Goal: Task Accomplishment & Management: Use online tool/utility

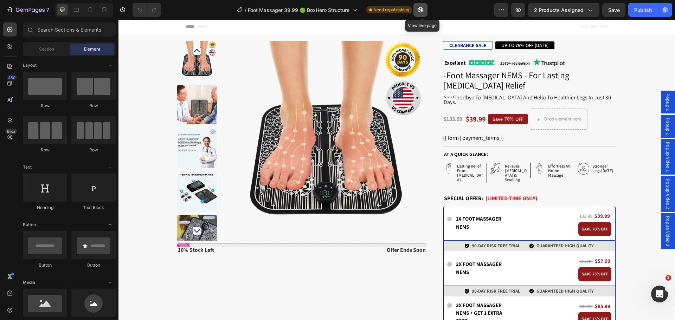
click at [420, 12] on icon "button" at bounding box center [419, 12] width 2 height 2
click at [470, 114] on div "$39.99" at bounding box center [475, 119] width 21 height 11
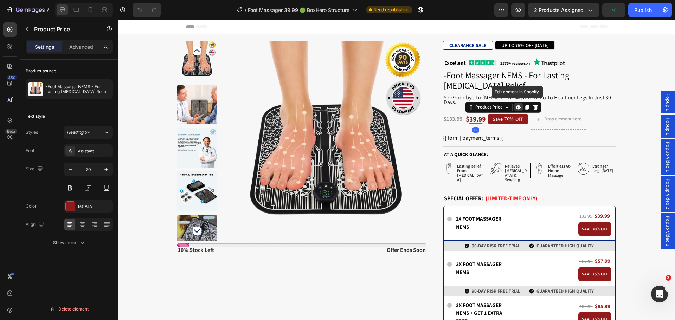
click at [518, 103] on div "Edit content in Shopify" at bounding box center [518, 107] width 8 height 8
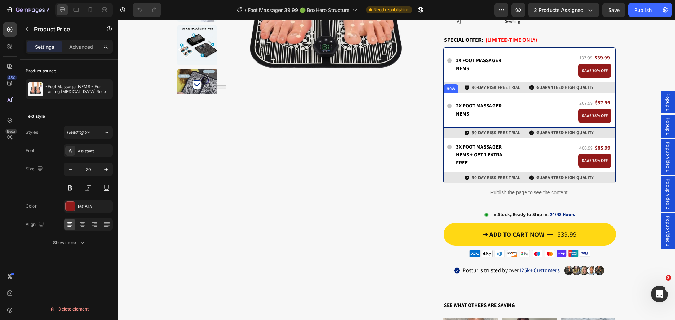
scroll to position [176, 0]
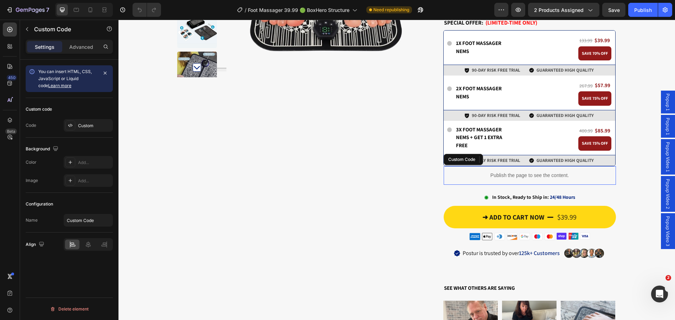
click at [504, 172] on p "Publish the page to see the content." at bounding box center [530, 175] width 172 height 7
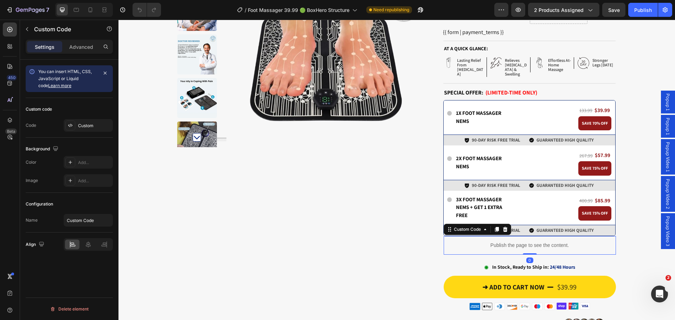
scroll to position [105, 0]
click at [520, 101] on div "Icon 1x Foot Massager NEMS Text Block Row 133.99 Heading $39.99 Heading Row SAV…" at bounding box center [529, 118] width 171 height 34
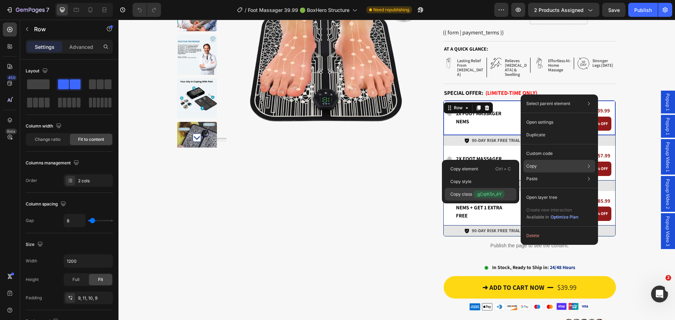
click at [487, 195] on span ".gCqtK5n_4Y" at bounding box center [488, 194] width 31 height 8
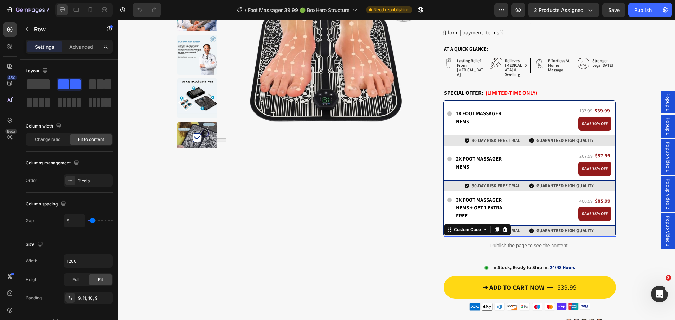
click at [504, 242] on p "Publish the page to see the content." at bounding box center [530, 245] width 172 height 7
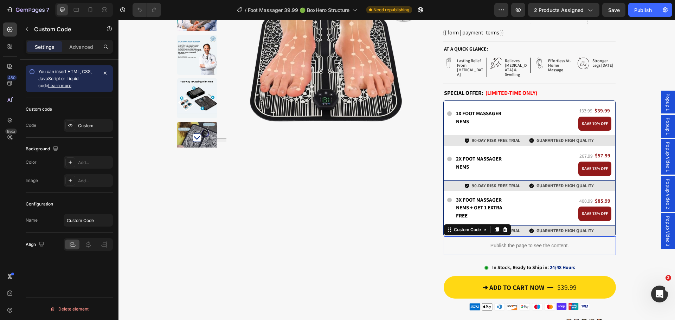
click at [504, 242] on p "Publish the page to see the content." at bounding box center [530, 245] width 172 height 7
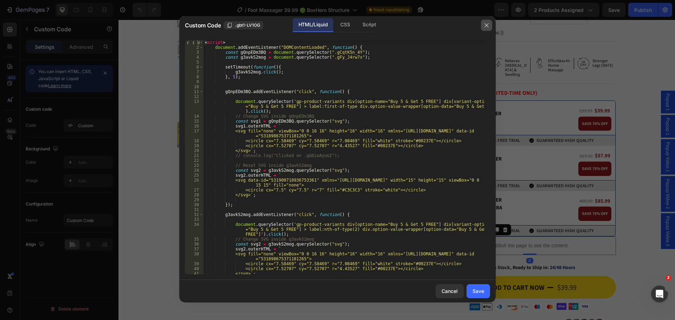
click at [485, 25] on icon "button" at bounding box center [487, 25] width 6 height 6
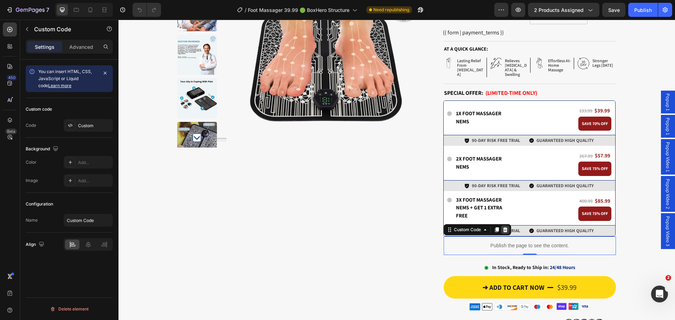
click at [503, 227] on icon at bounding box center [505, 229] width 5 height 5
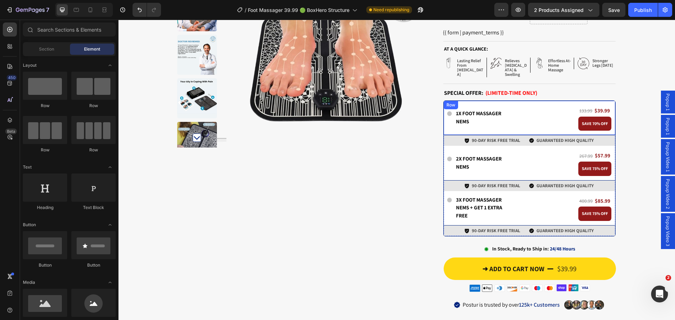
click at [464, 101] on div "Icon 1x Foot Massager NEMS Text Block Row 133.99 Heading $39.99 Heading Row SAV…" at bounding box center [529, 118] width 171 height 34
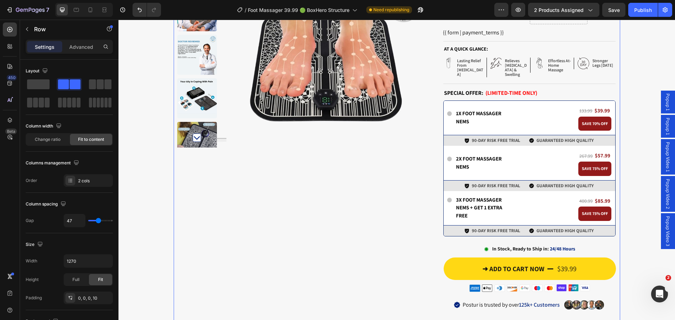
click at [426, 123] on div "Product Images Stock Counter 10% stock left Text Block offer ends soon Text Blo…" at bounding box center [397, 187] width 446 height 503
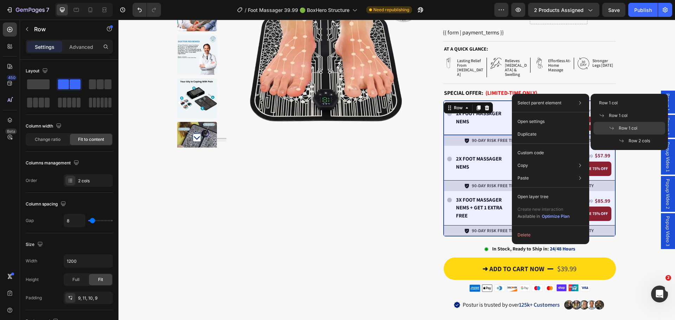
click at [620, 135] on div "Row 1 col" at bounding box center [629, 141] width 72 height 13
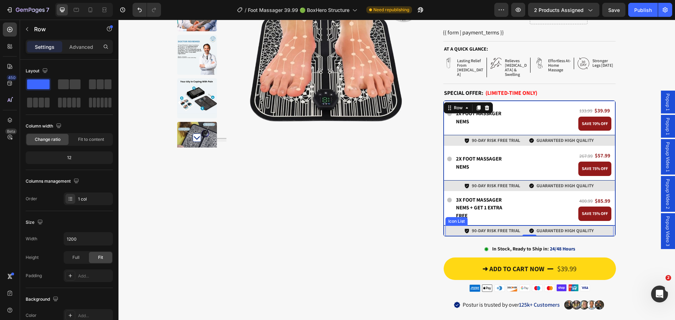
click at [597, 226] on div "Icon 90-DAY RISK FREE TRIAL Text Block Row Icon GUARANTEED HIGH QUALITY Text Bl…" at bounding box center [529, 231] width 168 height 11
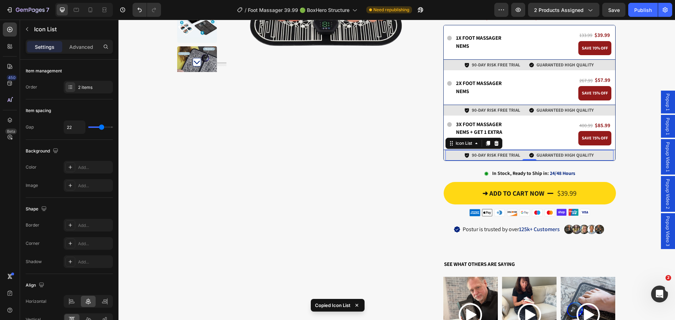
scroll to position [211, 0]
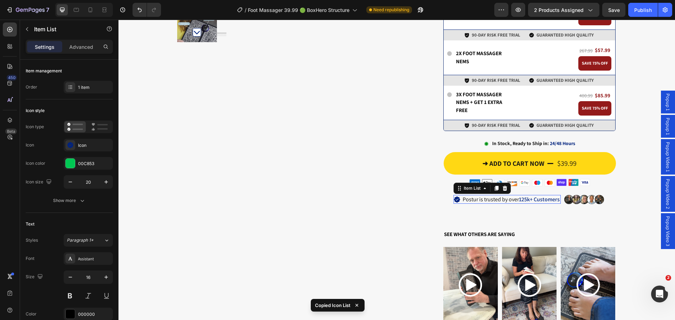
click at [543, 196] on strong "125k+ Customers" at bounding box center [539, 199] width 41 height 7
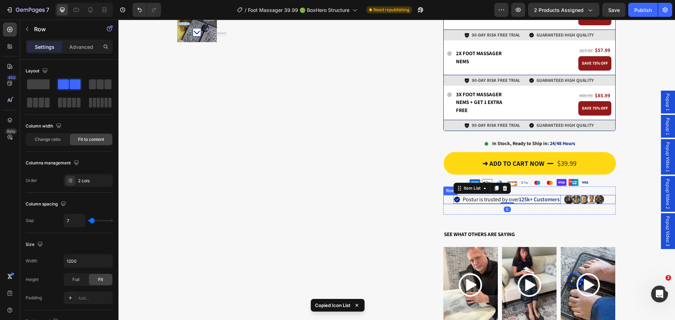
click at [608, 195] on div "Postur is trusted by over 125k+ Customers Item List 0 Image Row" at bounding box center [529, 199] width 172 height 9
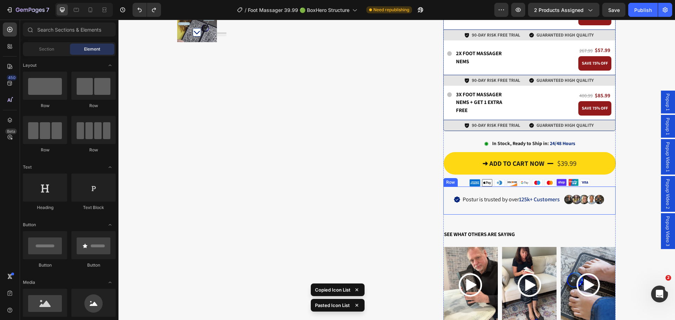
click at [557, 201] on div "Postur is trusted by over 125k+ Customers Item List Image Row Row" at bounding box center [529, 201] width 172 height 28
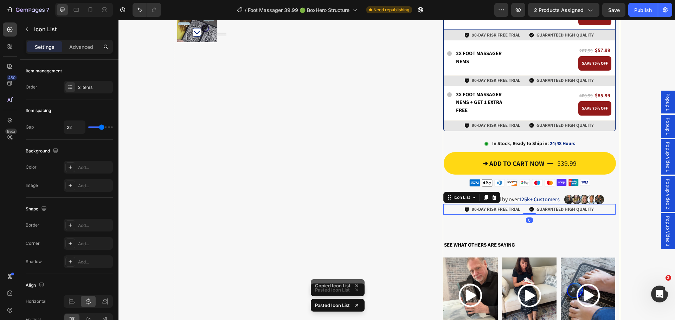
click at [625, 199] on div "Product Images Stock Counter 10% stock left Text Block offer ends soon Text Blo…" at bounding box center [396, 86] width 556 height 513
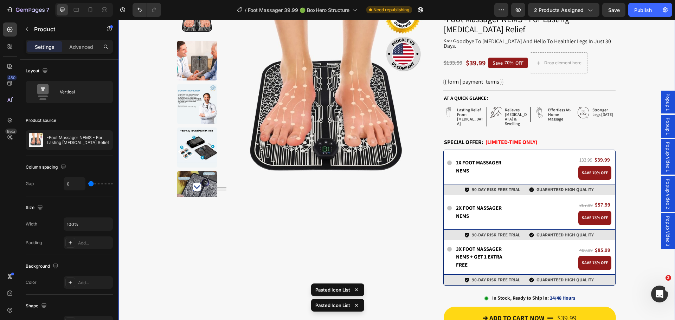
scroll to position [35, 0]
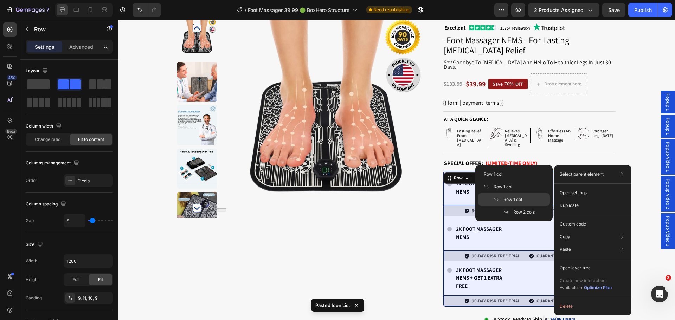
click at [514, 201] on span "Row 1 col" at bounding box center [512, 199] width 19 height 6
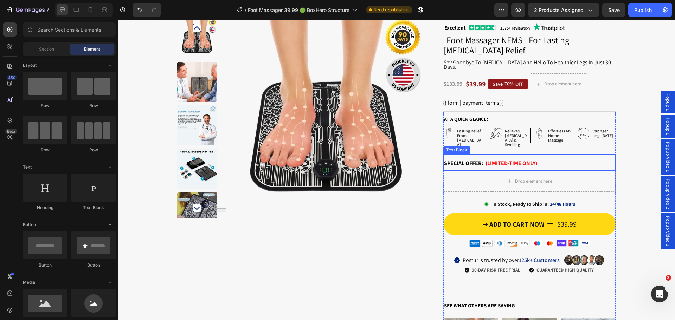
click at [462, 171] on div "Drop element here" at bounding box center [529, 181] width 172 height 21
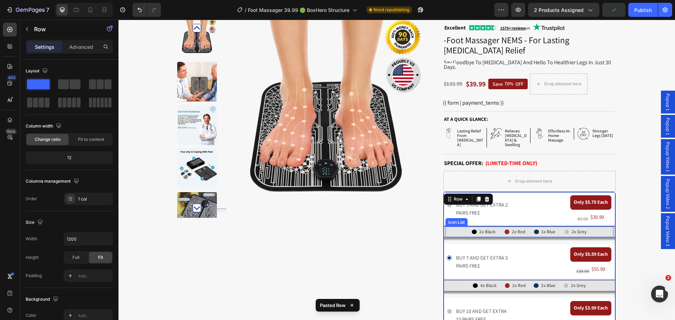
scroll to position [105, 0]
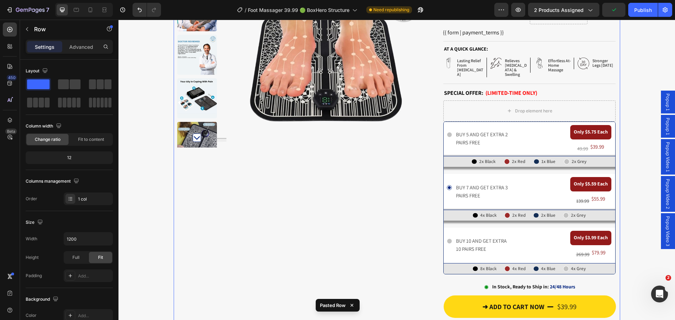
click at [405, 185] on div "Product Images Stock Counter 10% stock left Text Block offer ends soon Text Blo…" at bounding box center [301, 211] width 249 height 551
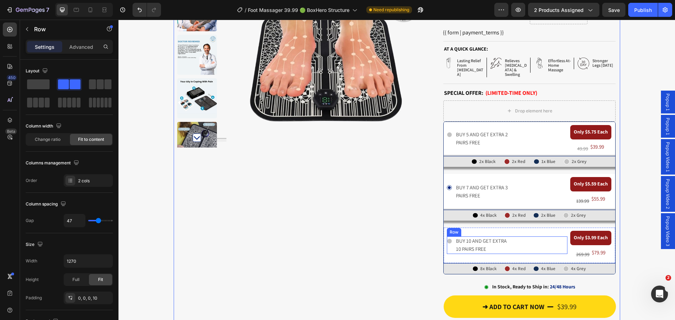
scroll to position [141, 0]
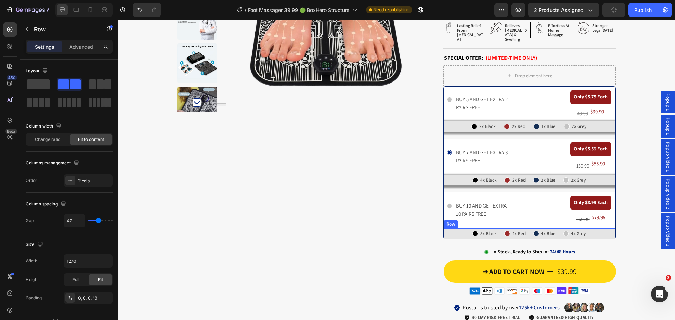
click at [444, 228] on div "Icon 8x Black Text Block Row Icon 4x Red Text Block Row Icon 4x Blue Text Block…" at bounding box center [529, 233] width 171 height 11
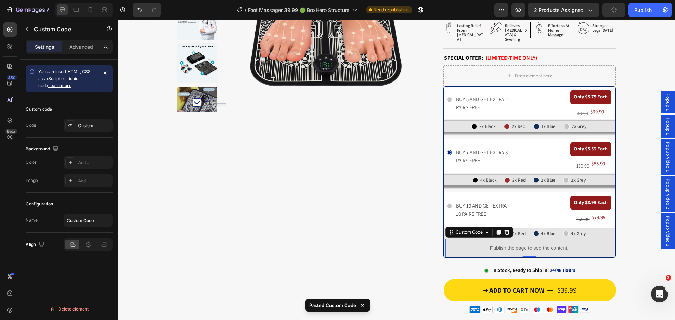
click at [458, 239] on div "Publish the page to see the content." at bounding box center [529, 248] width 168 height 19
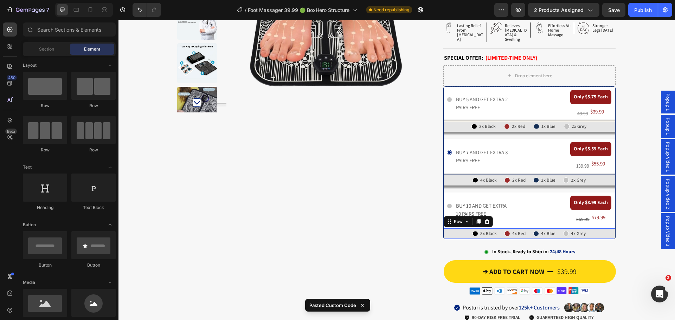
click at [444, 228] on div "Icon 8x Black Text Block Row Icon 4x Red Text Block Row Icon 4x Blue Text Block…" at bounding box center [529, 233] width 171 height 11
click at [594, 239] on div "Icon In Stock, Ready to Ship in: 24/48 Hours Delivery Date Row" at bounding box center [530, 249] width 172 height 21
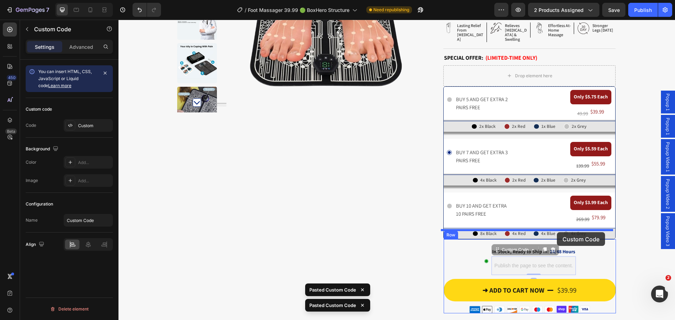
drag, startPoint x: 552, startPoint y: 257, endPoint x: 556, endPoint y: 232, distance: 25.0
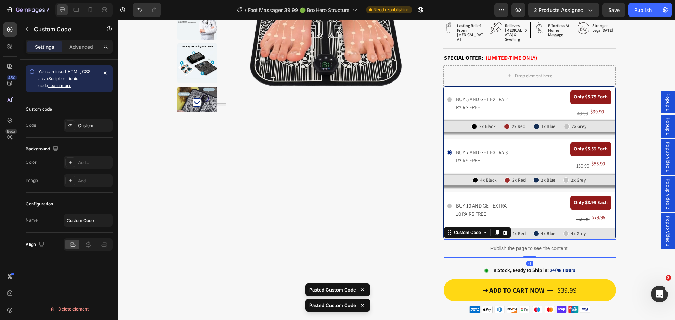
click at [513, 245] on p "Publish the page to see the content." at bounding box center [530, 248] width 172 height 7
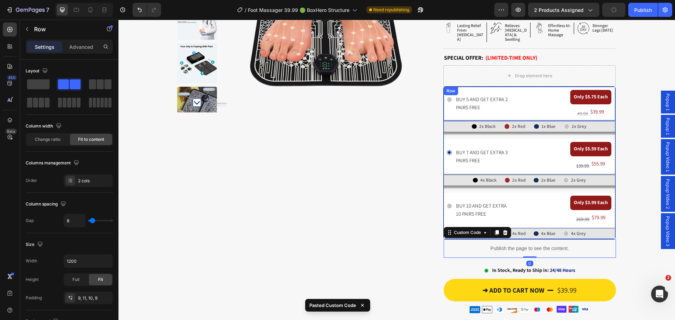
click at [528, 90] on div "Icon BUY 5 AND GET EXTRA 2 PAIRS FREE Text Block Row" at bounding box center [507, 103] width 121 height 27
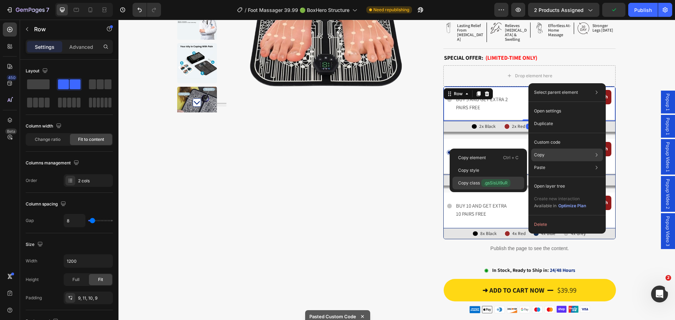
drag, startPoint x: 496, startPoint y: 181, endPoint x: 379, endPoint y: 170, distance: 117.9
click at [496, 181] on span ".gsSisUl9uR" at bounding box center [495, 183] width 29 height 8
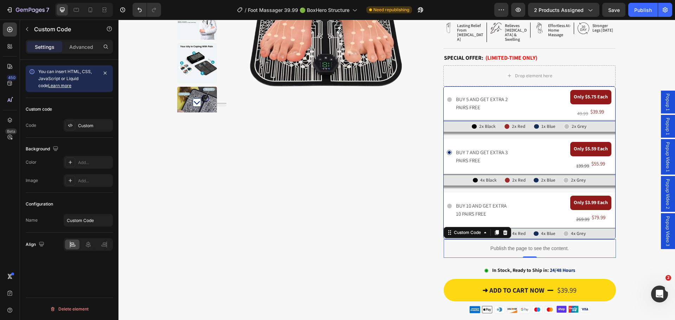
click at [526, 245] on p "Publish the page to see the content." at bounding box center [530, 248] width 172 height 7
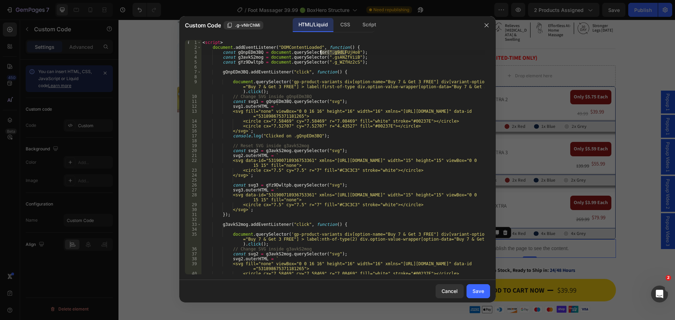
drag, startPoint x: 346, startPoint y: 53, endPoint x: 320, endPoint y: 51, distance: 26.1
click at [320, 51] on div "< script > document . addEventListener ( "DOMContentLoaded" , function ( ) { co…" at bounding box center [343, 162] width 284 height 244
paste textarea "sSisUl9uR"
type textarea "const gQnpEDm3BQ = document.querySelector(".gsSisUl9uR");"
click at [478, 292] on div "Save" at bounding box center [478, 290] width 12 height 7
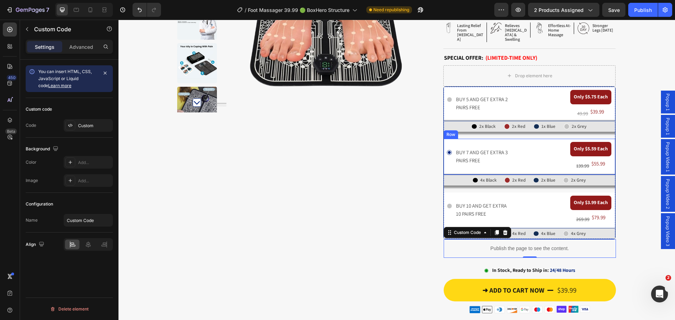
click at [489, 129] on div "Icon BUY 5 AND GET EXTRA 2 PAIRS FREE Text Block Row Only $5.75 Each Text Block…" at bounding box center [529, 163] width 171 height 152
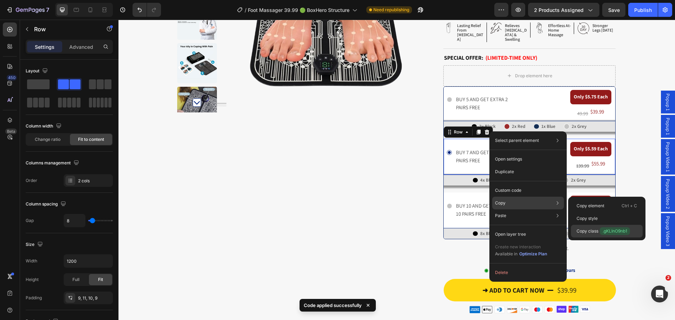
click at [601, 226] on div "Copy class .gKLInO9nb1" at bounding box center [607, 231] width 72 height 13
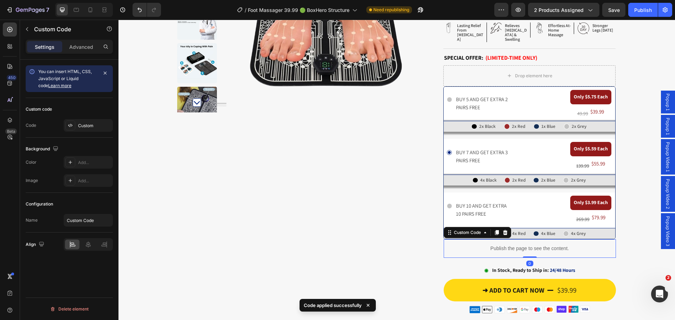
click at [536, 245] on p "Publish the page to see the content." at bounding box center [530, 248] width 172 height 7
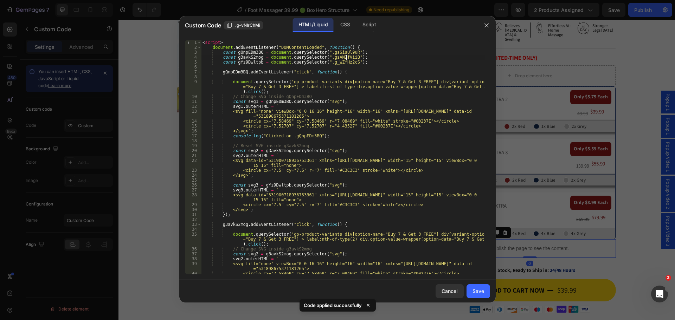
click at [345, 57] on div "< script > document . addEventListener ( "DOMContentLoaded" , function ( ) { co…" at bounding box center [343, 162] width 284 height 244
drag, startPoint x: 346, startPoint y: 57, endPoint x: 320, endPoint y: 58, distance: 26.0
click at [320, 58] on div "< script > document . addEventListener ( "DOMContentLoaded" , function ( ) { co…" at bounding box center [343, 162] width 284 height 244
paste textarea "KLInO9nb1"
type textarea "const g3avkS2mog = document.querySelector(".gKLInO9nb1");"
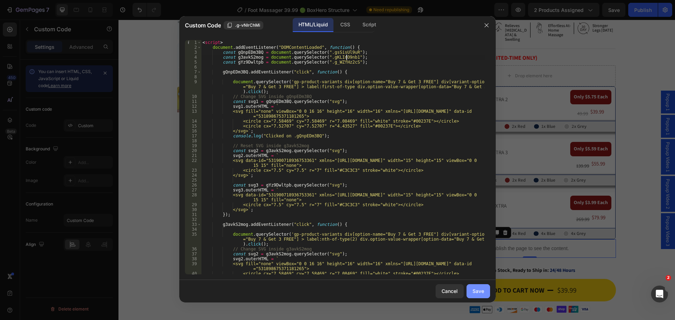
click at [483, 289] on div "Save" at bounding box center [478, 290] width 12 height 7
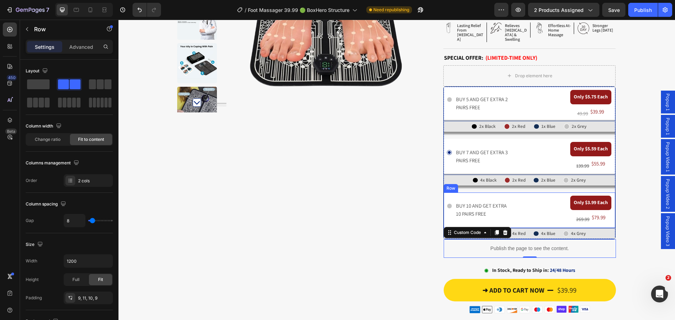
click at [518, 196] on div "Icon BUY 10 AND GET EXTRA 10 PAIRS FREE Text Block Row" at bounding box center [507, 210] width 121 height 29
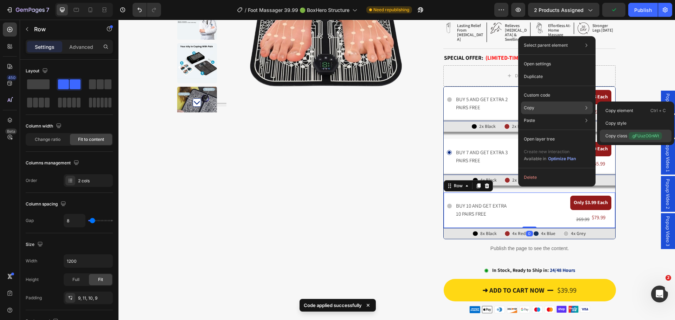
drag, startPoint x: 641, startPoint y: 132, endPoint x: 519, endPoint y: 119, distance: 121.9
click at [641, 132] on div "Copy class .gFUuzO0nWt" at bounding box center [636, 136] width 72 height 13
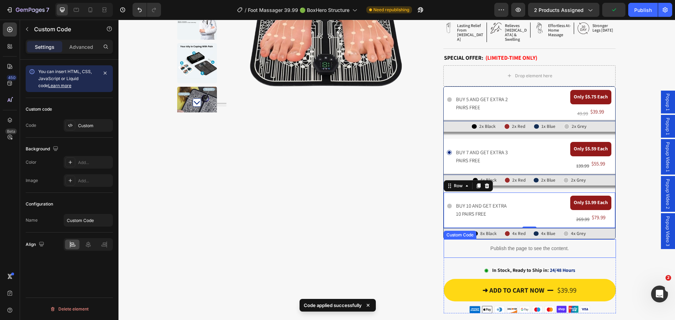
click at [530, 245] on p "Publish the page to see the content." at bounding box center [530, 248] width 172 height 7
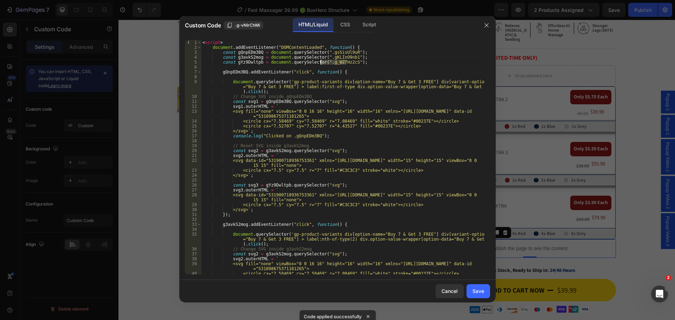
drag, startPoint x: 346, startPoint y: 62, endPoint x: 321, endPoint y: 63, distance: 25.0
click at [321, 63] on div "< script > document . addEventListener ( "DOMContentLoaded" , function ( ) { co…" at bounding box center [343, 162] width 284 height 244
paste textarea "FUuzO0nWt"
type textarea "const gYz9Dwltpb = document.querySelector(".gFUuzO0nWt");"
click at [479, 289] on div "Save" at bounding box center [478, 290] width 12 height 7
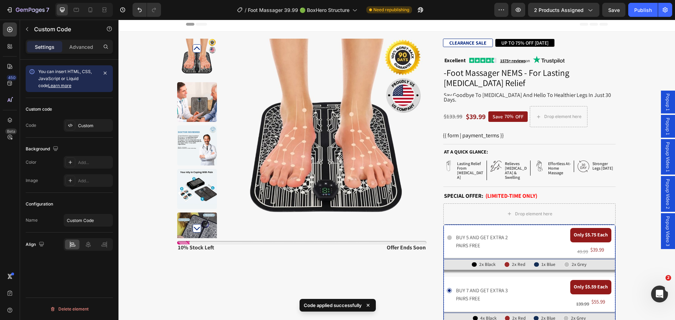
scroll to position [0, 0]
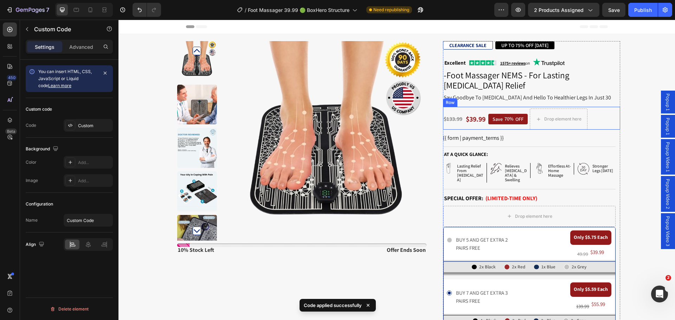
click at [594, 115] on div "$133.99 Product Price Product Price $39.99 Product Price Product Price Save 70%…" at bounding box center [531, 118] width 177 height 23
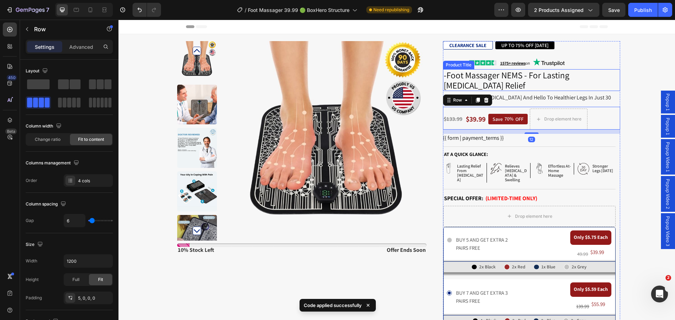
click at [580, 79] on h1 "-Foot Massager NEMS - For Lasting [MEDICAL_DATA] Relief" at bounding box center [531, 80] width 177 height 22
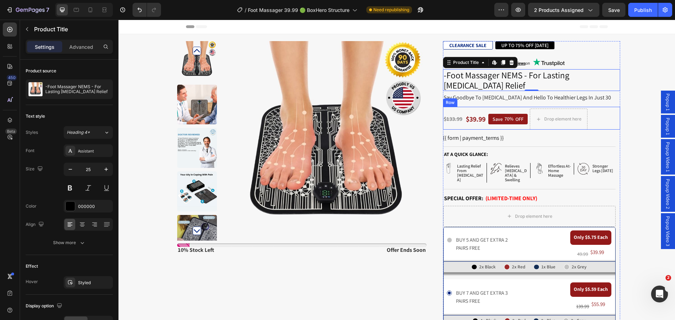
click at [604, 111] on div "$133.99 Product Price Product Price $39.99 Product Price Product Price Save 70%…" at bounding box center [531, 118] width 177 height 23
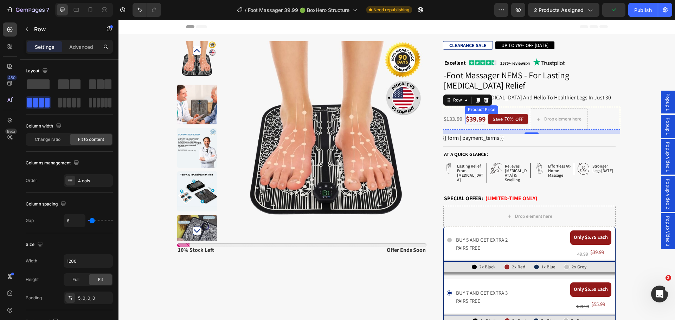
click at [478, 117] on div "$39.99" at bounding box center [475, 119] width 21 height 11
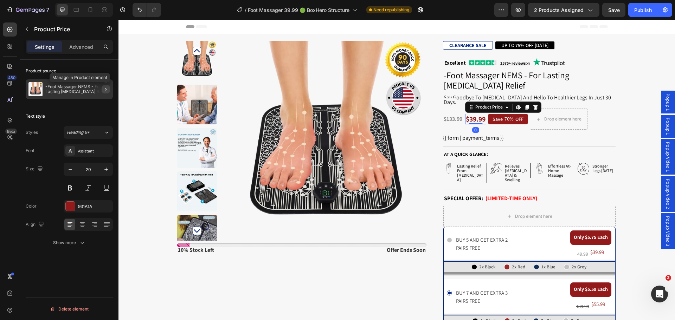
click at [104, 89] on icon "button" at bounding box center [106, 89] width 6 height 6
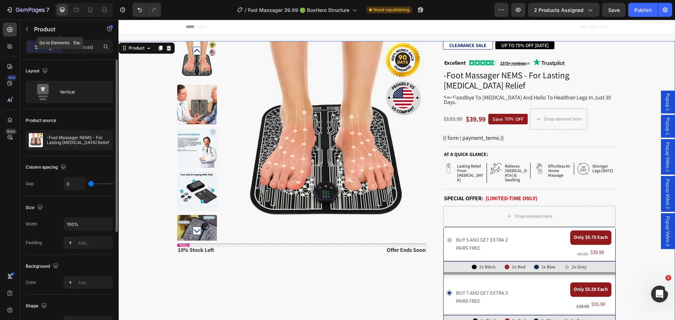
click at [27, 25] on button "button" at bounding box center [26, 29] width 11 height 11
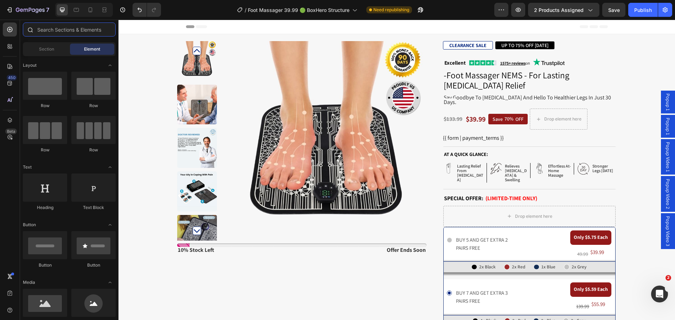
click at [74, 32] on input "text" at bounding box center [69, 29] width 93 height 14
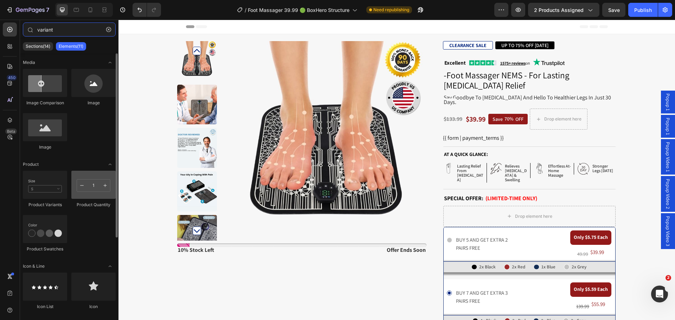
type input "variant"
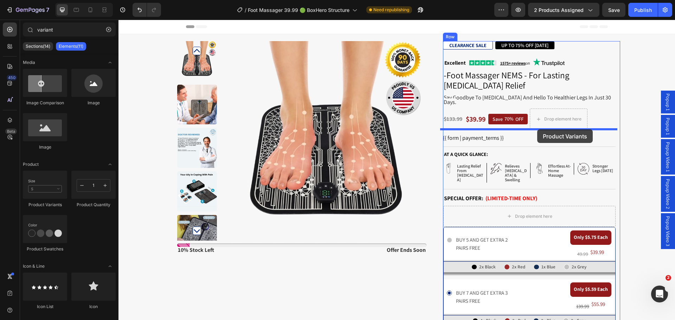
drag, startPoint x: 199, startPoint y: 206, endPoint x: 537, endPoint y: 129, distance: 346.6
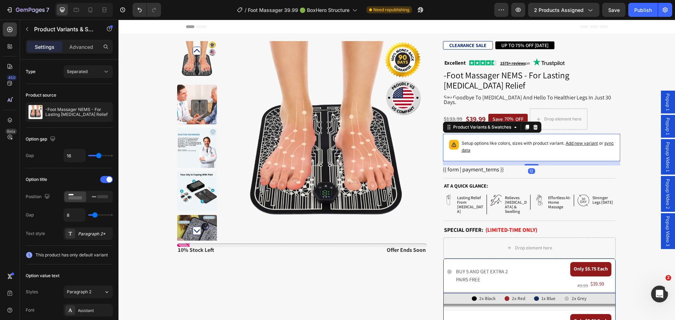
click at [502, 150] on div "Setup options like colors, sizes with product variant. Add new variant or sync …" at bounding box center [537, 147] width 153 height 15
click at [470, 147] on span "sync data" at bounding box center [537, 147] width 152 height 12
click at [465, 147] on span "sync data" at bounding box center [537, 147] width 152 height 12
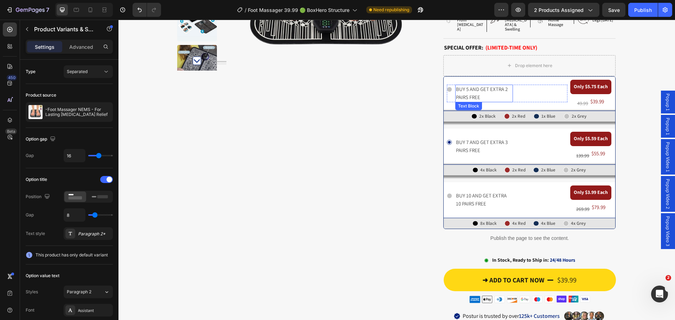
scroll to position [211, 0]
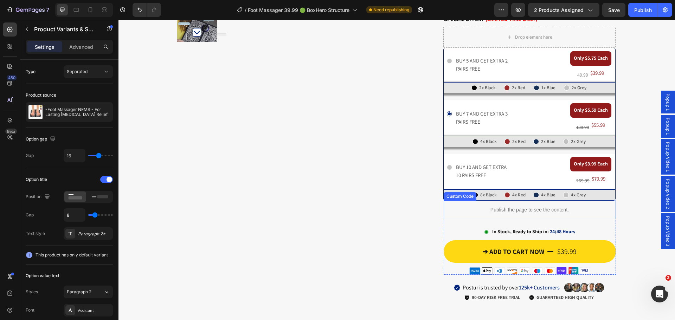
click at [491, 206] on p "Publish the page to see the content." at bounding box center [530, 209] width 172 height 7
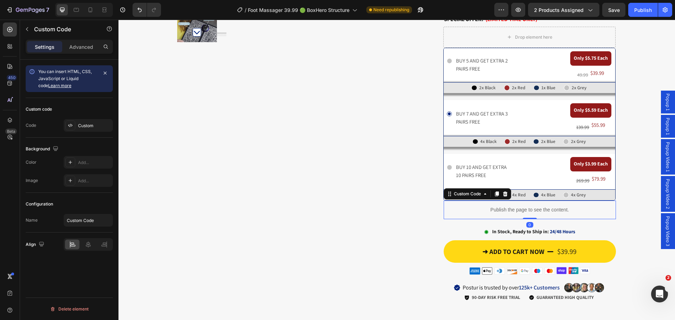
click at [491, 206] on p "Publish the page to see the content." at bounding box center [530, 209] width 172 height 7
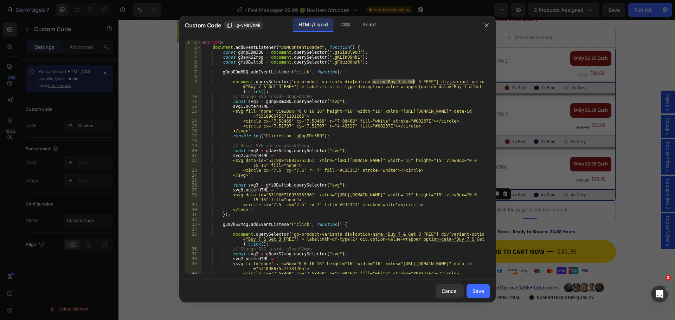
drag, startPoint x: 371, startPoint y: 82, endPoint x: 414, endPoint y: 82, distance: 42.2
click at [414, 82] on div "< script > document . addEventListener ( "DOMContentLoaded" , function ( ) { co…" at bounding box center [343, 162] width 284 height 244
paste textarea "Special Offer"
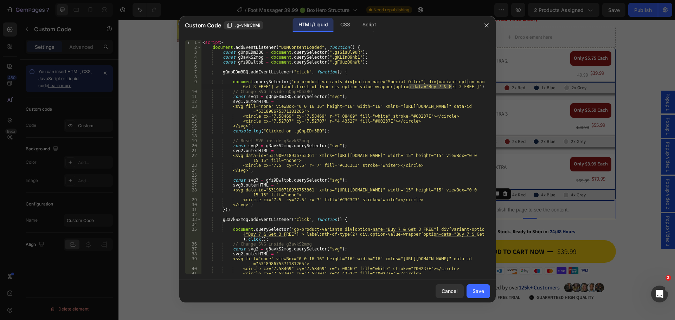
drag, startPoint x: 413, startPoint y: 86, endPoint x: 451, endPoint y: 87, distance: 37.6
click at [451, 87] on div "< script > document . addEventListener ( "DOMContentLoaded" , function ( ) { co…" at bounding box center [343, 162] width 284 height 244
paste textarea "Special Offer"
drag, startPoint x: 467, startPoint y: 80, endPoint x: 262, endPoint y: 86, distance: 205.0
click at [262, 86] on div "< script > document . addEventListener ( "DOMContentLoaded" , function ( ) { co…" at bounding box center [343, 162] width 284 height 244
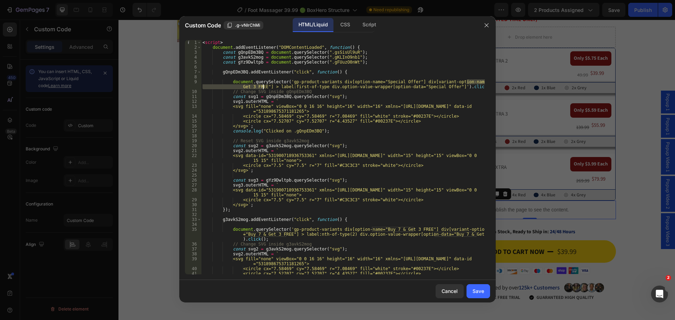
paste textarea "Special Offer"
drag, startPoint x: 372, startPoint y: 230, endPoint x: 413, endPoint y: 229, distance: 41.1
click at [413, 229] on div "< script > document . addEventListener ( "DOMContentLoaded" , function ( ) { co…" at bounding box center [343, 162] width 284 height 244
paste textarea "Special Offer"
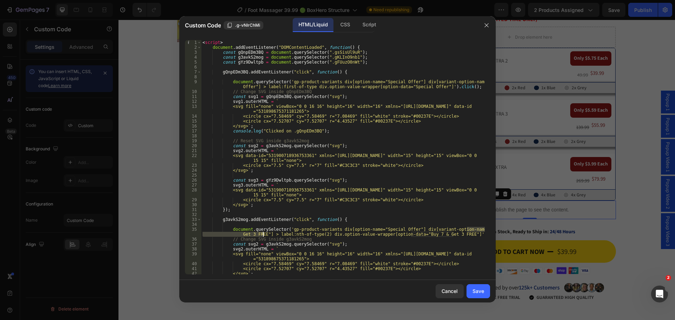
drag, startPoint x: 466, startPoint y: 228, endPoint x: 262, endPoint y: 233, distance: 204.6
click at [262, 233] on div "< script > document . addEventListener ( "DOMContentLoaded" , function ( ) { co…" at bounding box center [343, 162] width 284 height 244
paste textarea "Special Offer"
drag, startPoint x: 399, startPoint y: 235, endPoint x: 441, endPoint y: 235, distance: 42.2
click at [441, 235] on div "< script > document . addEventListener ( "DOMContentLoaded" , function ( ) { co…" at bounding box center [343, 162] width 284 height 244
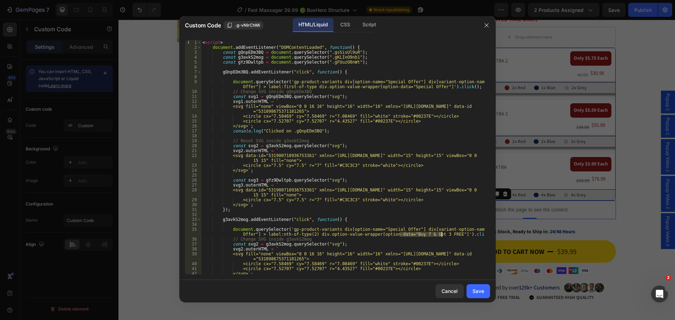
paste textarea "Special Offer"
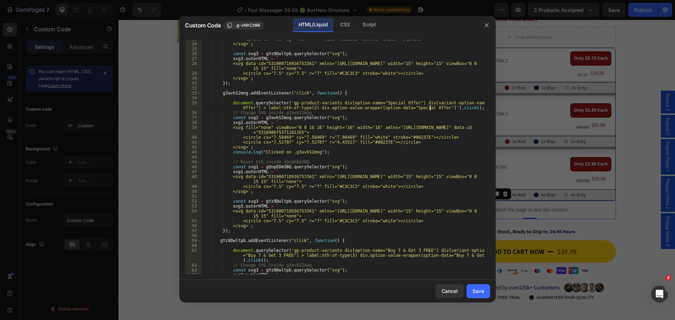
scroll to position [190, 0]
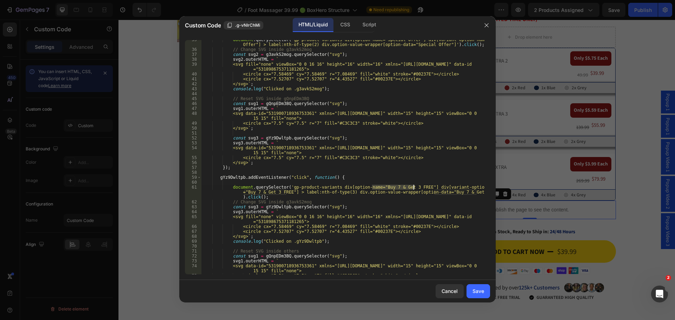
drag, startPoint x: 371, startPoint y: 188, endPoint x: 414, endPoint y: 187, distance: 42.2
click at [414, 187] on div "document . querySelector ( 'gp-product-variants div[option-name="Special Offer"…" at bounding box center [343, 161] width 284 height 249
paste textarea "Special Offer"
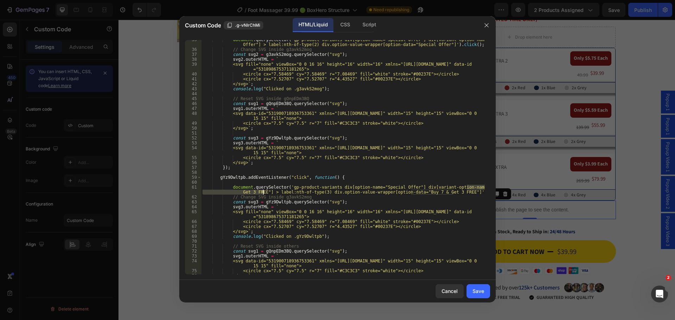
drag, startPoint x: 467, startPoint y: 187, endPoint x: 263, endPoint y: 191, distance: 204.6
click at [263, 191] on div "document . querySelector ( 'gp-product-variants div[option-name="Special Offer"…" at bounding box center [343, 161] width 284 height 249
paste textarea "Special Offer"
drag, startPoint x: 399, startPoint y: 192, endPoint x: 442, endPoint y: 192, distance: 42.9
click at [442, 192] on div "document . querySelector ( 'gp-product-variants div[option-name="Special Offer"…" at bounding box center [343, 161] width 284 height 249
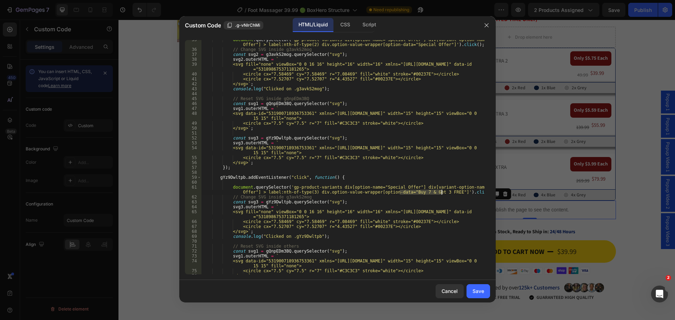
paste textarea "Special Offer"
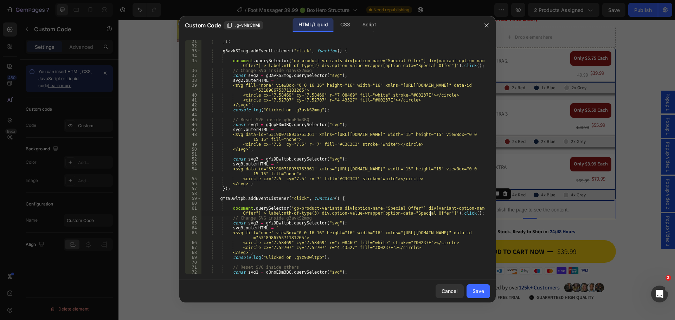
scroll to position [272, 0]
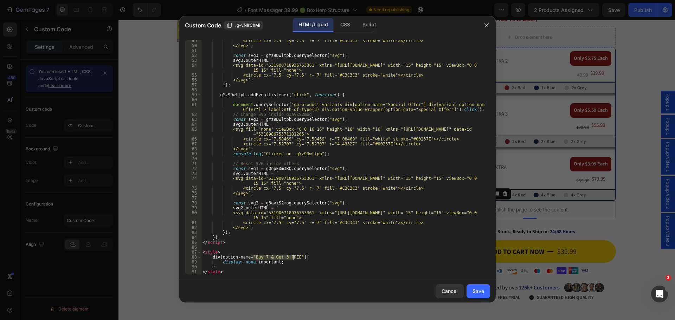
drag, startPoint x: 251, startPoint y: 257, endPoint x: 292, endPoint y: 258, distance: 41.5
click at [292, 258] on div "<circle cx="7.5" cy="7.5" r="7" fill="#C3C3C3" stroke="white"></circle> </svg> …" at bounding box center [343, 160] width 284 height 244
paste textarea "Special Offer"
type textarea "div[option-name="Special Offer"]{"
click at [472, 288] on button "Save" at bounding box center [478, 291] width 24 height 14
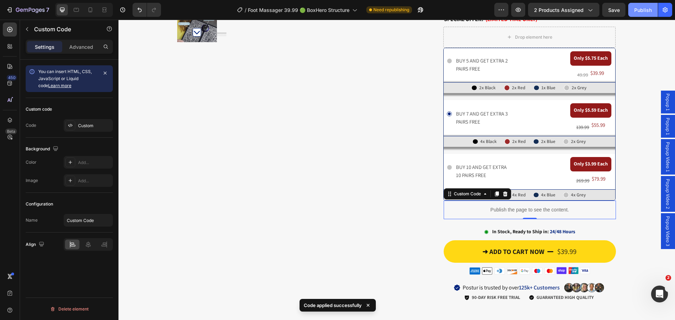
click at [644, 9] on div "Publish" at bounding box center [643, 9] width 18 height 7
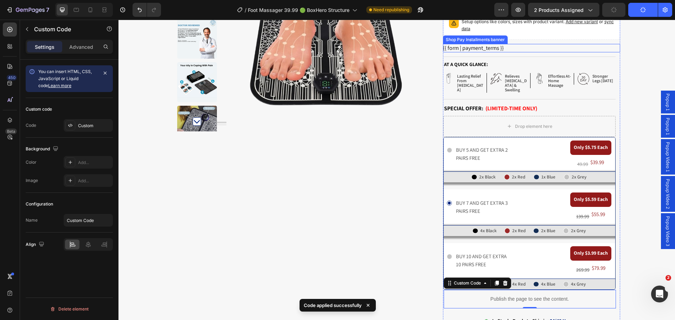
scroll to position [70, 0]
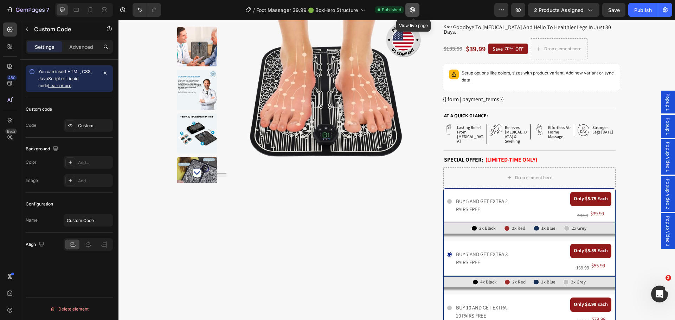
click at [411, 11] on icon "button" at bounding box center [410, 12] width 2 height 2
